Goal: Communication & Community: Ask a question

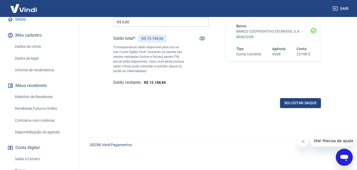
scroll to position [80, 0]
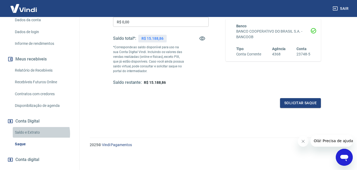
click at [33, 138] on link "Saldo e Extrato" at bounding box center [43, 132] width 60 height 11
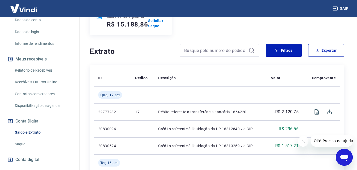
scroll to position [80, 0]
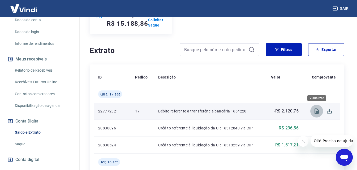
click at [317, 112] on icon "Visualizar" at bounding box center [317, 111] width 4 height 5
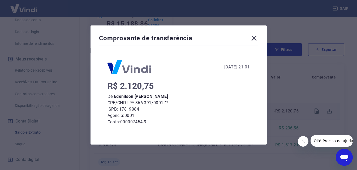
click at [256, 38] on icon at bounding box center [254, 38] width 5 height 5
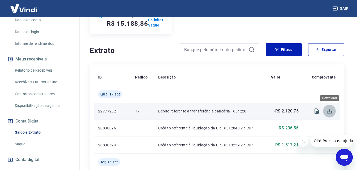
click at [331, 112] on icon "Download" at bounding box center [330, 111] width 6 height 6
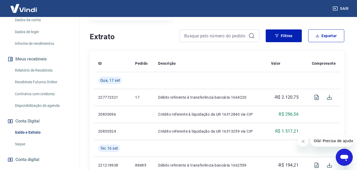
scroll to position [106, 0]
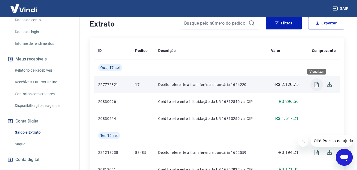
click at [317, 84] on icon "Visualizar" at bounding box center [317, 85] width 6 height 6
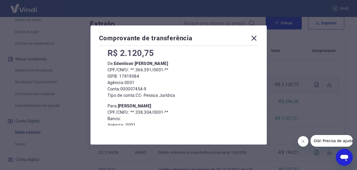
scroll to position [10, 0]
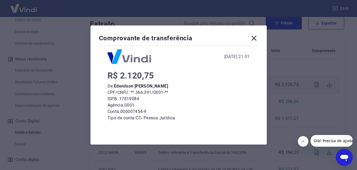
click at [255, 37] on icon at bounding box center [254, 38] width 5 height 5
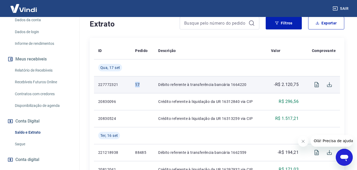
drag, startPoint x: 139, startPoint y: 83, endPoint x: 136, endPoint y: 86, distance: 4.2
click at [136, 86] on p "17" at bounding box center [142, 84] width 15 height 5
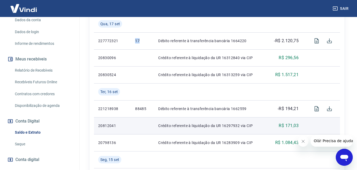
scroll to position [159, 0]
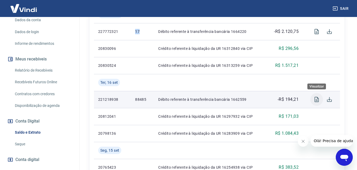
click at [313, 99] on button "Visualizar" at bounding box center [317, 99] width 13 height 13
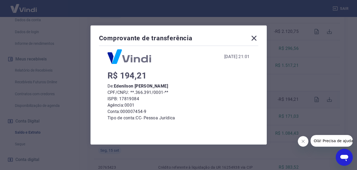
scroll to position [0, 0]
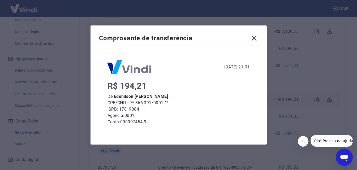
click at [255, 37] on icon at bounding box center [254, 38] width 5 height 5
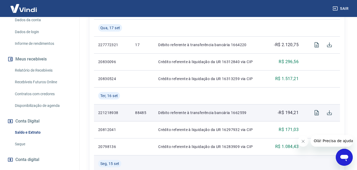
scroll to position [155, 0]
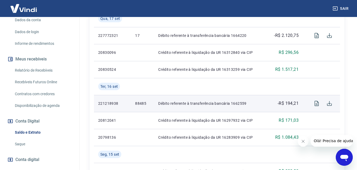
click at [344, 155] on icon "Abrir janela de mensagens" at bounding box center [345, 158] width 8 height 6
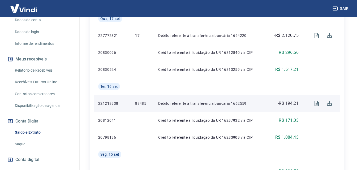
scroll to position [0, 0]
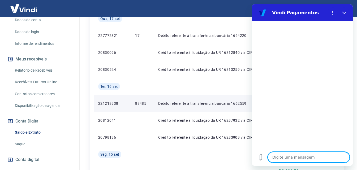
click at [304, 160] on textarea at bounding box center [309, 157] width 82 height 11
type textarea "b"
type textarea "x"
type textarea "bo"
type textarea "x"
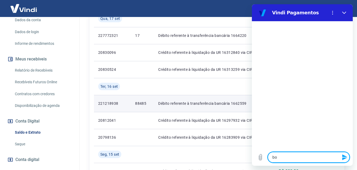
type textarea "bom"
type textarea "x"
type textarea "bom"
type textarea "x"
type textarea "bom d"
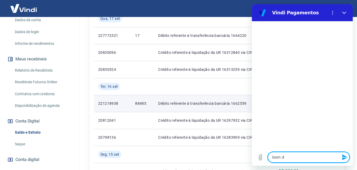
type textarea "x"
type textarea "bom di"
type textarea "x"
type textarea "bom dia"
type textarea "x"
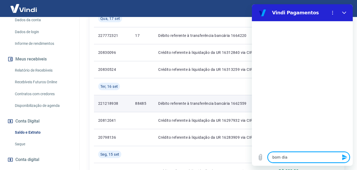
type textarea "bom dia"
type textarea "x"
type textarea "p"
type textarea "x"
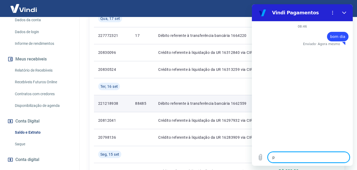
type textarea "pr"
type textarea "x"
type textarea "pre"
type textarea "x"
type textarea "prei"
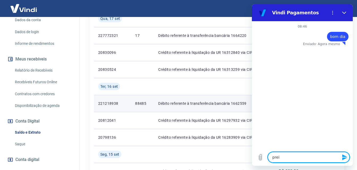
type textarea "x"
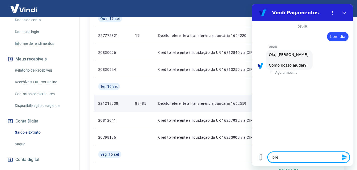
type textarea "pre"
type textarea "x"
type textarea "prec"
type textarea "x"
type textarea "preci"
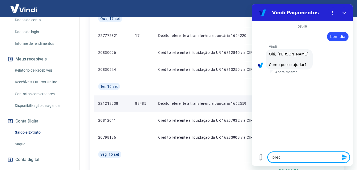
type textarea "x"
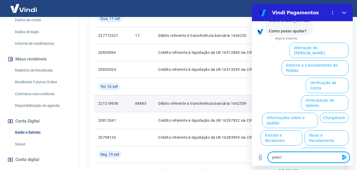
scroll to position [37, 0]
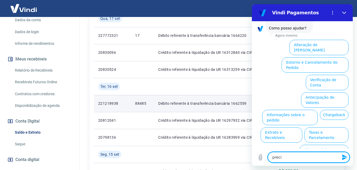
type textarea "precis"
type textarea "x"
type textarea "preciso"
type textarea "x"
type textarea "preciso"
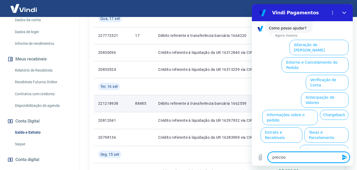
type textarea "x"
type textarea "preciso f"
type textarea "x"
type textarea "preciso fa"
type textarea "x"
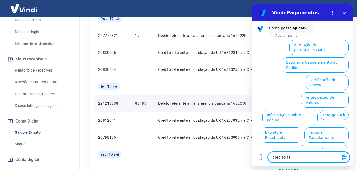
type textarea "preciso fal"
type textarea "x"
type textarea "preciso fala"
type textarea "x"
type textarea "preciso falar"
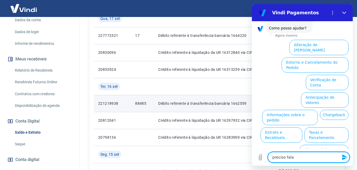
type textarea "x"
type textarea "preciso falar"
type textarea "x"
type textarea "preciso falar c"
type textarea "x"
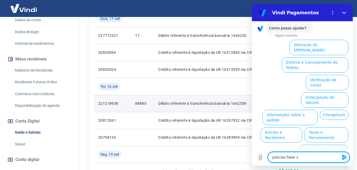
type textarea "preciso falar co"
type textarea "x"
type textarea "preciso falar com"
type textarea "x"
type textarea "preciso falar com"
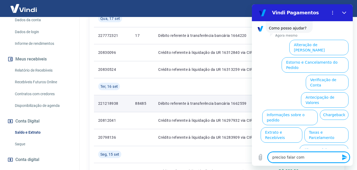
type textarea "x"
type textarea "preciso falar com e"
type textarea "x"
type textarea "preciso falar com es"
type textarea "x"
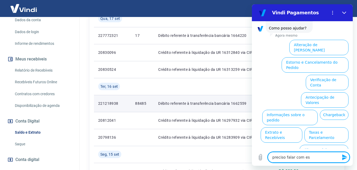
type textarea "preciso falar com esp"
type textarea "x"
type textarea "preciso falar com espe"
type textarea "x"
type textarea "preciso falar com espec"
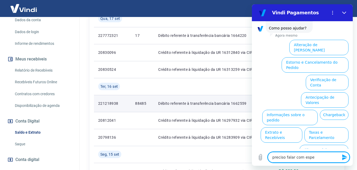
type textarea "x"
type textarea "preciso falar com especi"
type textarea "x"
type textarea "preciso falar com especia"
type textarea "x"
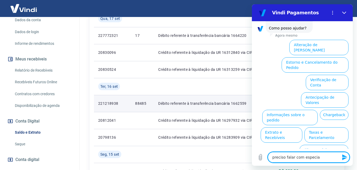
type textarea "preciso falar com especial"
type textarea "x"
type textarea "preciso falar com especiali"
type textarea "x"
type textarea "preciso falar com especialis"
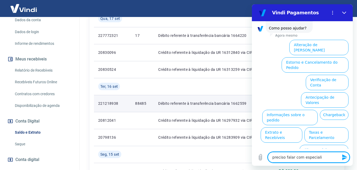
type textarea "x"
type textarea "preciso falar com especialisa"
type textarea "x"
type textarea "preciso falar com especialis"
type textarea "x"
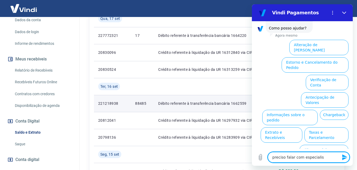
type textarea "preciso falar com especialist"
type textarea "x"
type textarea "preciso falar com especialista"
type textarea "x"
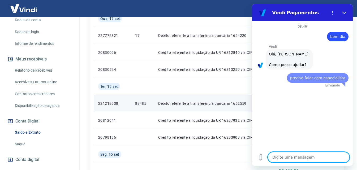
scroll to position [0, 0]
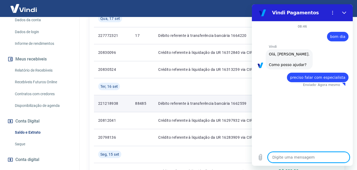
type textarea "x"
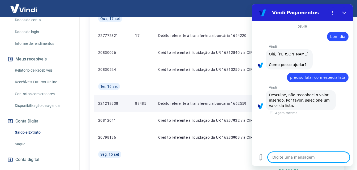
click at [313, 158] on textarea at bounding box center [309, 157] width 82 height 11
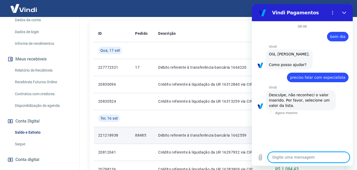
scroll to position [102, 0]
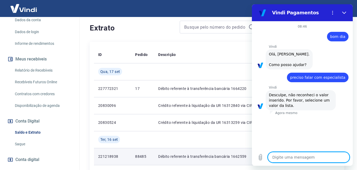
type textarea "t"
type textarea "x"
type textarea "tr"
type textarea "x"
type textarea "tra"
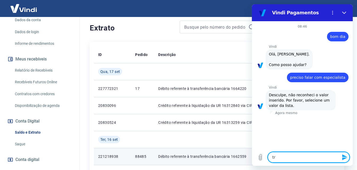
type textarea "x"
type textarea "tran"
type textarea "x"
type textarea "trans"
type textarea "x"
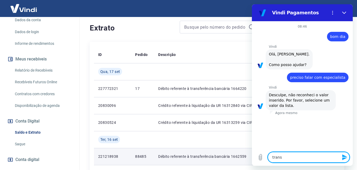
type textarea "transa"
type textarea "x"
type textarea "transaç"
type textarea "x"
type textarea "transaçã"
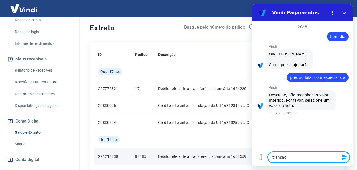
type textarea "x"
type textarea "transação"
type textarea "x"
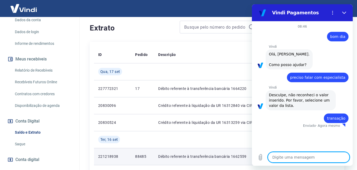
type textarea "x"
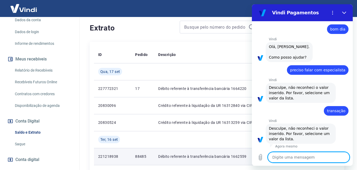
scroll to position [9, 0]
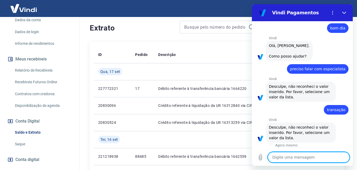
click at [298, 154] on textarea at bounding box center [309, 157] width 82 height 11
type textarea "b"
type textarea "x"
type textarea "bo"
type textarea "x"
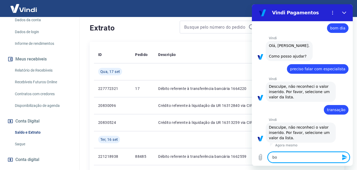
type textarea "bom"
type textarea "x"
type textarea "bom"
type textarea "x"
type textarea "bom d"
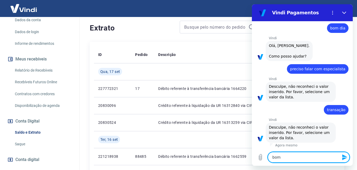
type textarea "x"
type textarea "bom di"
type textarea "x"
type textarea "bom dia"
type textarea "x"
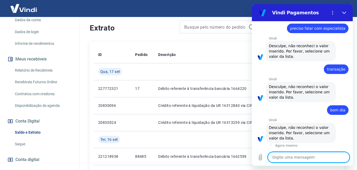
scroll to position [49, 0]
click at [344, 10] on button "Fechar" at bounding box center [344, 12] width 11 height 11
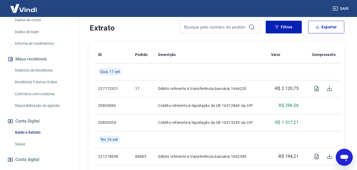
click at [342, 157] on icon "Abrir janela de mensagens" at bounding box center [345, 158] width 8 height 6
type textarea "x"
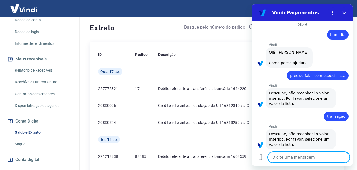
scroll to position [0, 0]
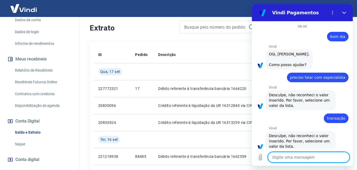
click at [295, 160] on textarea at bounding box center [309, 157] width 82 height 11
type textarea "a"
type textarea "x"
type textarea "aj"
type textarea "x"
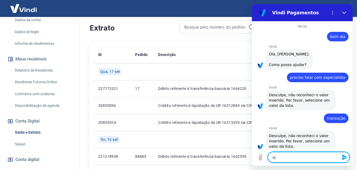
type textarea "aju"
type textarea "x"
type textarea "ajud"
type textarea "x"
type textarea "ajuda"
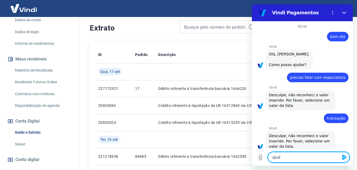
type textarea "x"
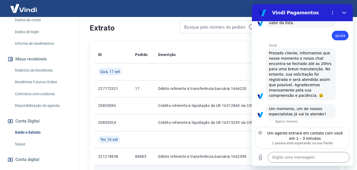
scroll to position [159, 0]
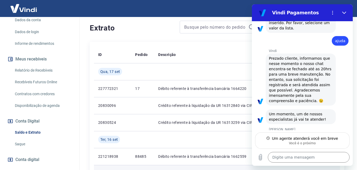
type textarea "x"
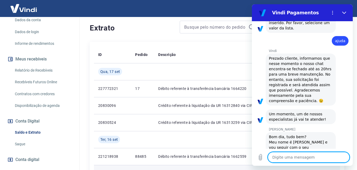
scroll to position [180, 0]
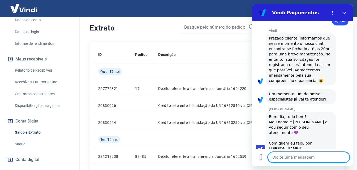
click at [314, 156] on textarea at bounding box center [309, 157] width 82 height 11
type textarea "o"
type textarea "x"
type textarea "ol"
type textarea "x"
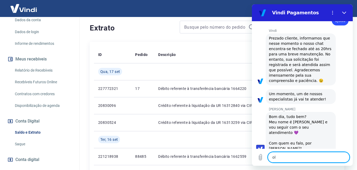
type textarea "ola"
type textarea "x"
type textarea "ola"
type textarea "x"
type textarea "[PERSON_NAME]"
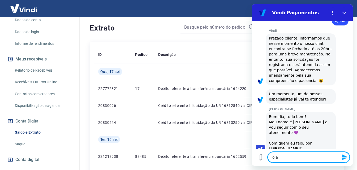
type textarea "x"
type textarea "[PERSON_NAME]"
type textarea "x"
type textarea "[PERSON_NAME]"
type textarea "x"
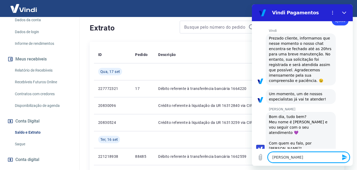
type textarea "[PERSON_NAME]"
type textarea "x"
type textarea "[PERSON_NAME]"
type textarea "x"
type textarea "[PERSON_NAME]"
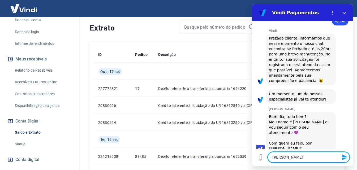
type textarea "x"
type textarea "[PERSON_NAME]"
type textarea "x"
type textarea "[PERSON_NAME]"
type textarea "x"
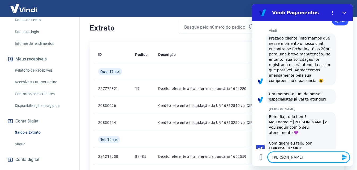
type textarea "[PERSON_NAME]"
type textarea "x"
type textarea "[PERSON_NAME] te"
type textarea "x"
type textarea "[PERSON_NAME]"
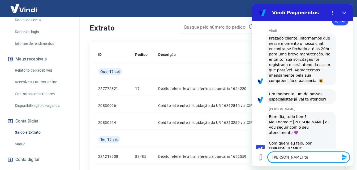
type textarea "x"
type textarea "[PERSON_NAME]"
type textarea "x"
type textarea "[PERSON_NAME]"
type textarea "x"
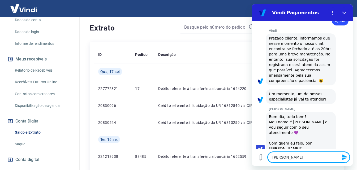
type textarea "[PERSON_NAME]"
type textarea "x"
type textarea "[PERSON_NAME] teudo b"
type textarea "x"
type textarea "[PERSON_NAME] teudo be"
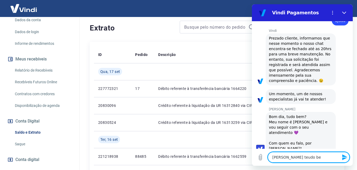
type textarea "x"
type textarea "[PERSON_NAME] bem"
type textarea "x"
type textarea "[PERSON_NAME] bem"
type textarea "x"
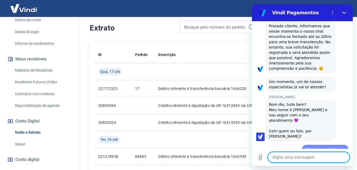
type textarea "x"
type textarea "s"
type textarea "x"
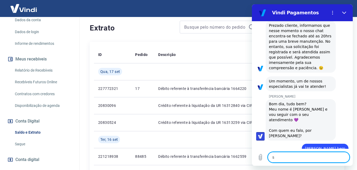
type textarea "so"
type textarea "x"
type textarea "sou"
type textarea "x"
type textarea "sou"
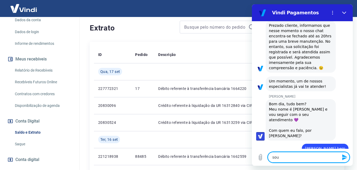
type textarea "x"
type textarea "sou e"
type textarea "x"
type textarea "sou ed"
type textarea "x"
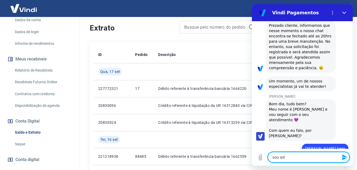
type textarea "sou ede"
type textarea "x"
type textarea "sou eden"
type textarea "x"
type textarea "sou edeni"
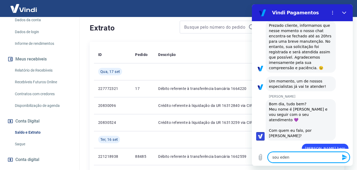
type textarea "x"
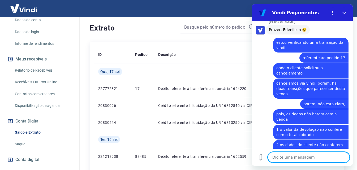
scroll to position [340, 0]
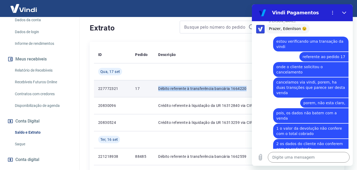
drag, startPoint x: 245, startPoint y: 89, endPoint x: 155, endPoint y: 89, distance: 90.4
click at [155, 89] on td "Débito referente à transferência bancária 1664220" at bounding box center [210, 88] width 113 height 17
copy p "Débito referente à transferência bancária 1664220"
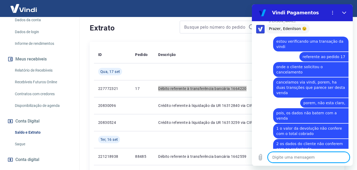
click at [296, 157] on textarea at bounding box center [309, 157] width 82 height 11
paste textarea "Débito referente à transferência bancária 1664220"
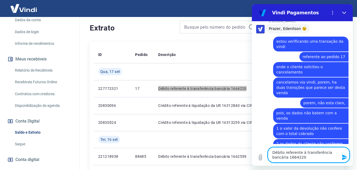
click at [344, 157] on icon "Enviar mensagem" at bounding box center [345, 158] width 5 height 6
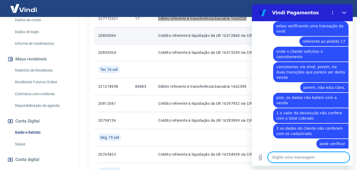
scroll to position [182, 0]
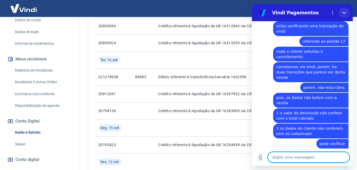
click at [344, 11] on icon "Fechar" at bounding box center [345, 13] width 4 height 4
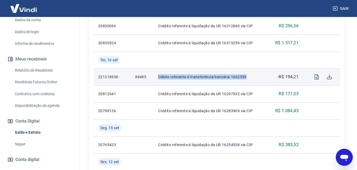
drag, startPoint x: 250, startPoint y: 76, endPoint x: 158, endPoint y: 77, distance: 91.4
click at [158, 77] on p "Débito referente à transferência bancária 1662559" at bounding box center [210, 76] width 104 height 5
copy p "Débito referente à transferência bancária 1662559"
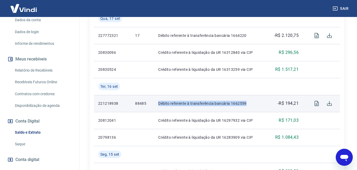
scroll to position [129, 0]
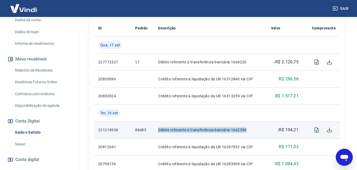
copy p "Débito referente à transferência bancária 1662559"
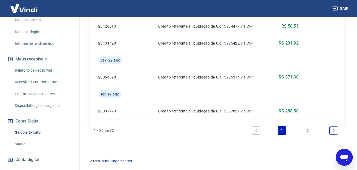
scroll to position [607, 0]
click at [332, 129] on icon "Next page" at bounding box center [334, 131] width 4 height 4
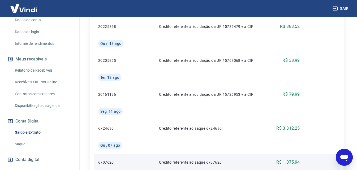
scroll to position [306, 0]
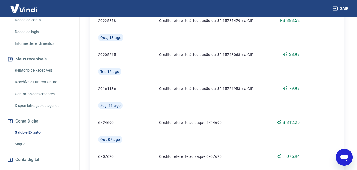
click at [350, 158] on div "Abrir janela de mensagens" at bounding box center [345, 158] width 16 height 16
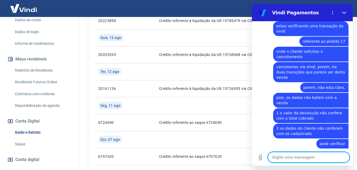
click at [314, 160] on textarea at bounding box center [309, 157] width 82 height 11
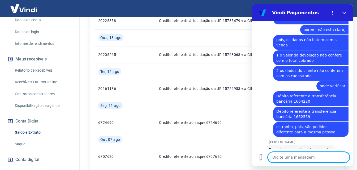
scroll to position [415, 0]
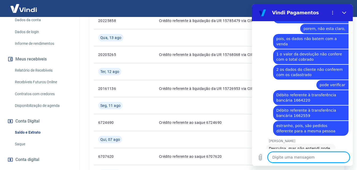
click at [293, 158] on textarea at bounding box center [309, 157] width 82 height 11
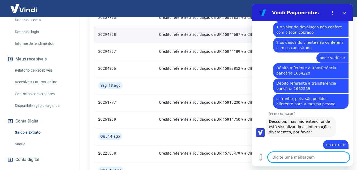
scroll to position [443, 0]
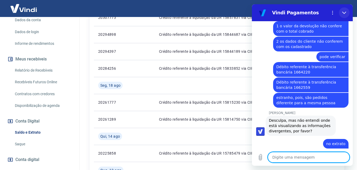
click at [345, 11] on icon "Fechar" at bounding box center [345, 13] width 4 height 4
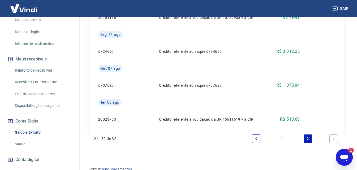
scroll to position [386, 0]
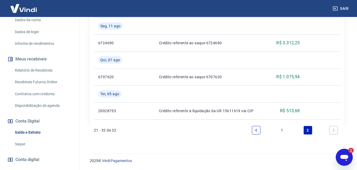
click at [256, 131] on icon "Previous page" at bounding box center [257, 131] width 4 height 4
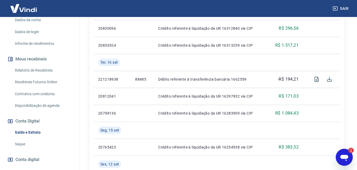
scroll to position [129, 0]
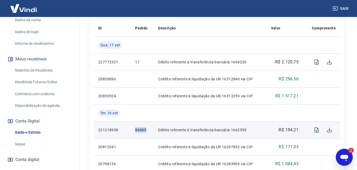
drag, startPoint x: 147, startPoint y: 128, endPoint x: 136, endPoint y: 130, distance: 11.6
click at [136, 130] on p "88485" at bounding box center [142, 130] width 15 height 5
copy p "88485"
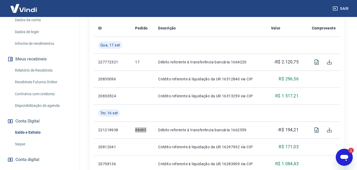
click at [347, 158] on icon "Abrir janela de mensagens, 1 mensagem não lida" at bounding box center [345, 158] width 8 height 6
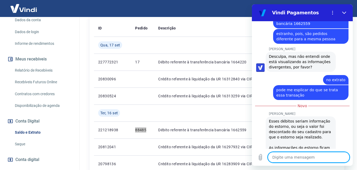
scroll to position [543, 0]
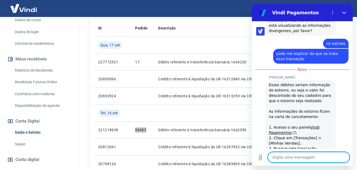
click at [295, 157] on textarea at bounding box center [309, 157] width 82 height 11
click at [313, 125] on link "Vindi Pagamentos" at bounding box center [294, 130] width 51 height 10
click at [300, 160] on textarea at bounding box center [309, 157] width 82 height 11
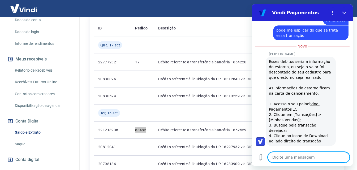
scroll to position [566, 0]
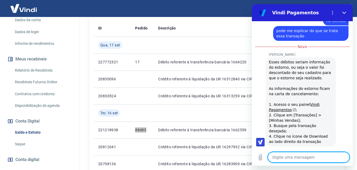
click at [298, 155] on textarea at bounding box center [309, 157] width 82 height 11
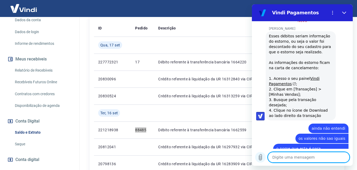
scroll to position [592, 0]
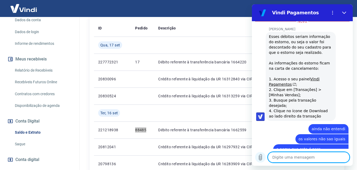
click at [260, 157] on icon "Carregar arquivo" at bounding box center [261, 157] width 6 height 6
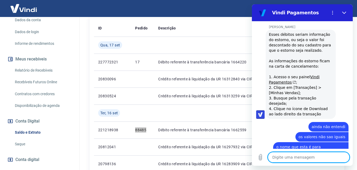
scroll to position [605, 0]
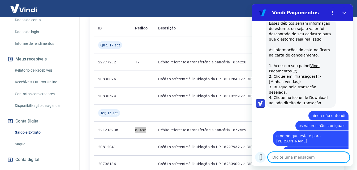
click at [260, 159] on icon "Carregar arquivo" at bounding box center [261, 157] width 6 height 6
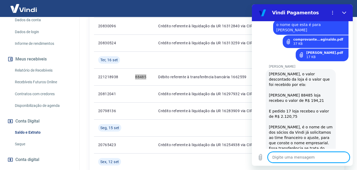
scroll to position [725, 0]
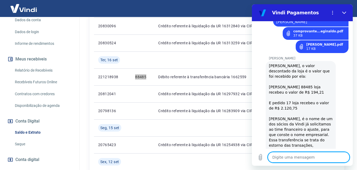
click at [302, 156] on textarea at bounding box center [309, 157] width 82 height 11
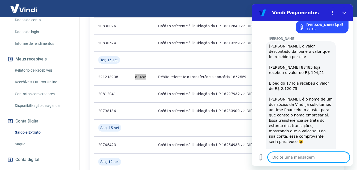
scroll to position [787, 0]
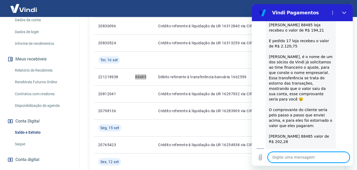
click at [302, 157] on textarea at bounding box center [309, 157] width 82 height 11
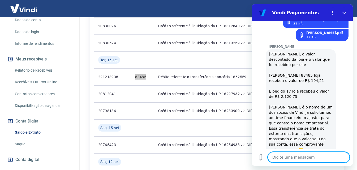
scroll to position [763, 0]
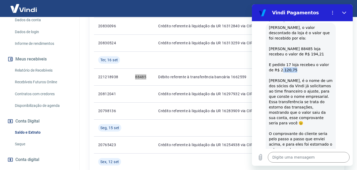
drag, startPoint x: 283, startPoint y: 45, endPoint x: 276, endPoint y: 44, distance: 7.5
click at [276, 44] on div "[PERSON_NAME], o valor descontado da loja é o valor que foi recebido por ela: […" at bounding box center [301, 102] width 64 height 154
